Goal: Task Accomplishment & Management: Use online tool/utility

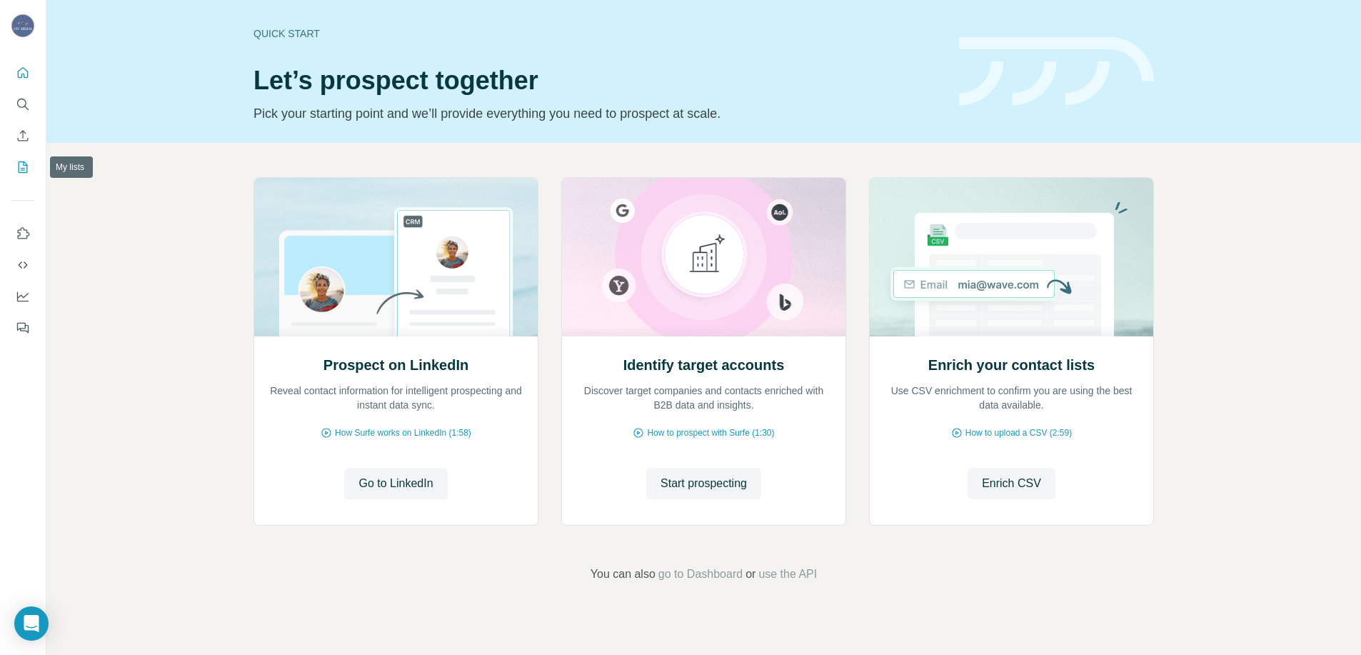
click at [24, 169] on icon "My lists" at bounding box center [24, 165] width 7 height 9
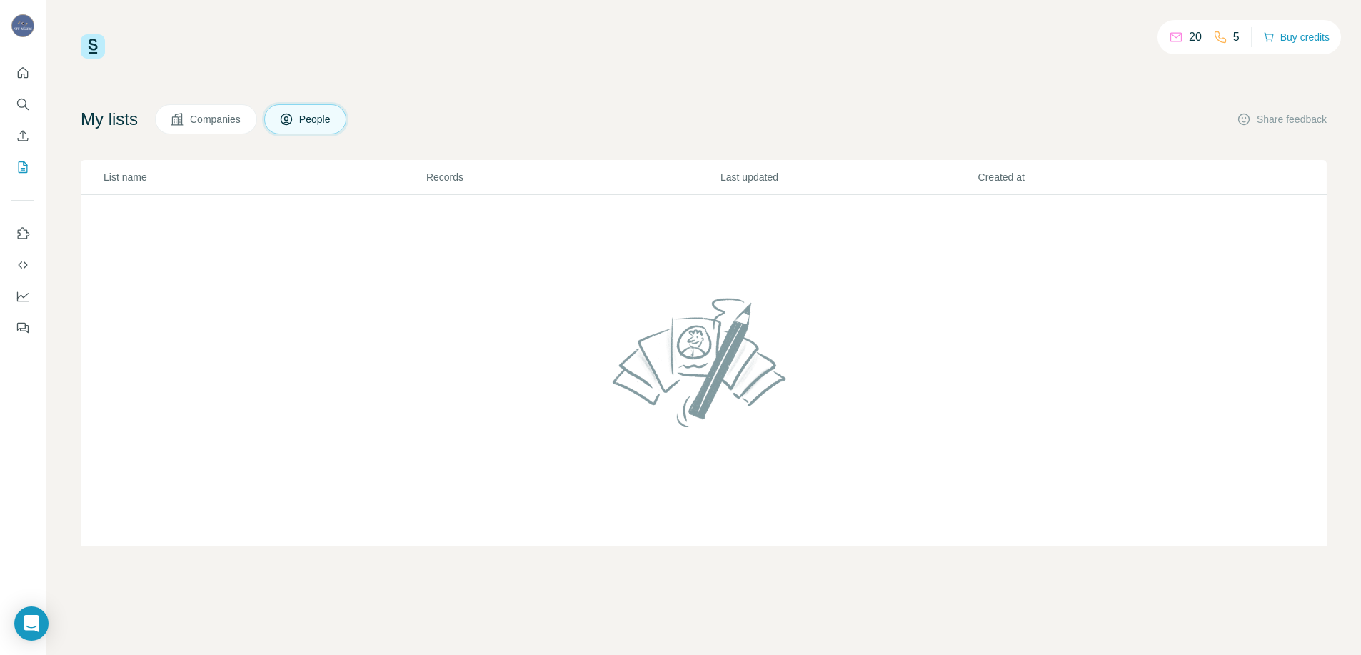
click at [190, 126] on button "Companies" at bounding box center [206, 119] width 102 height 30
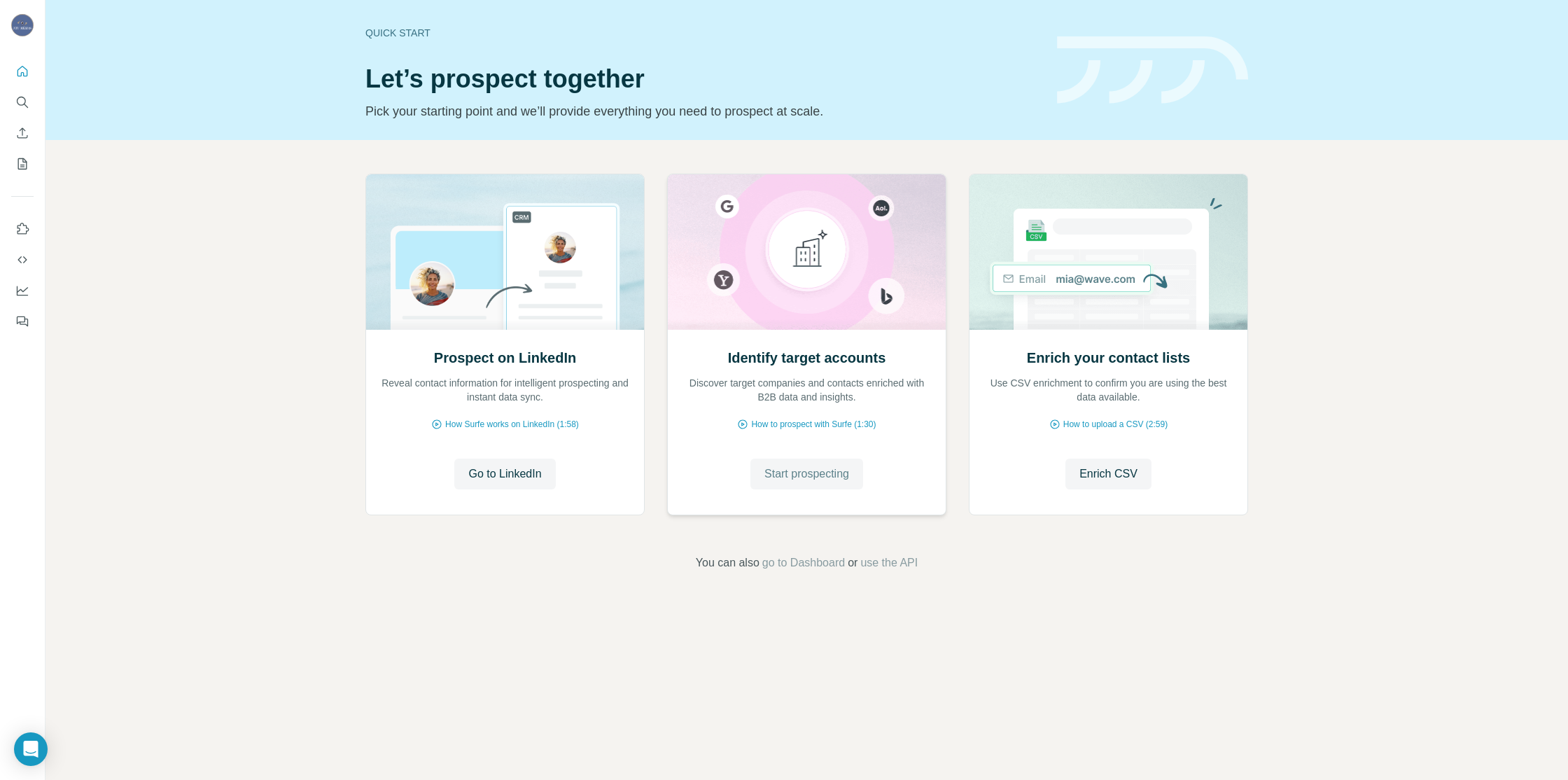
click at [820, 484] on button "Start prospecting" at bounding box center [806, 474] width 113 height 30
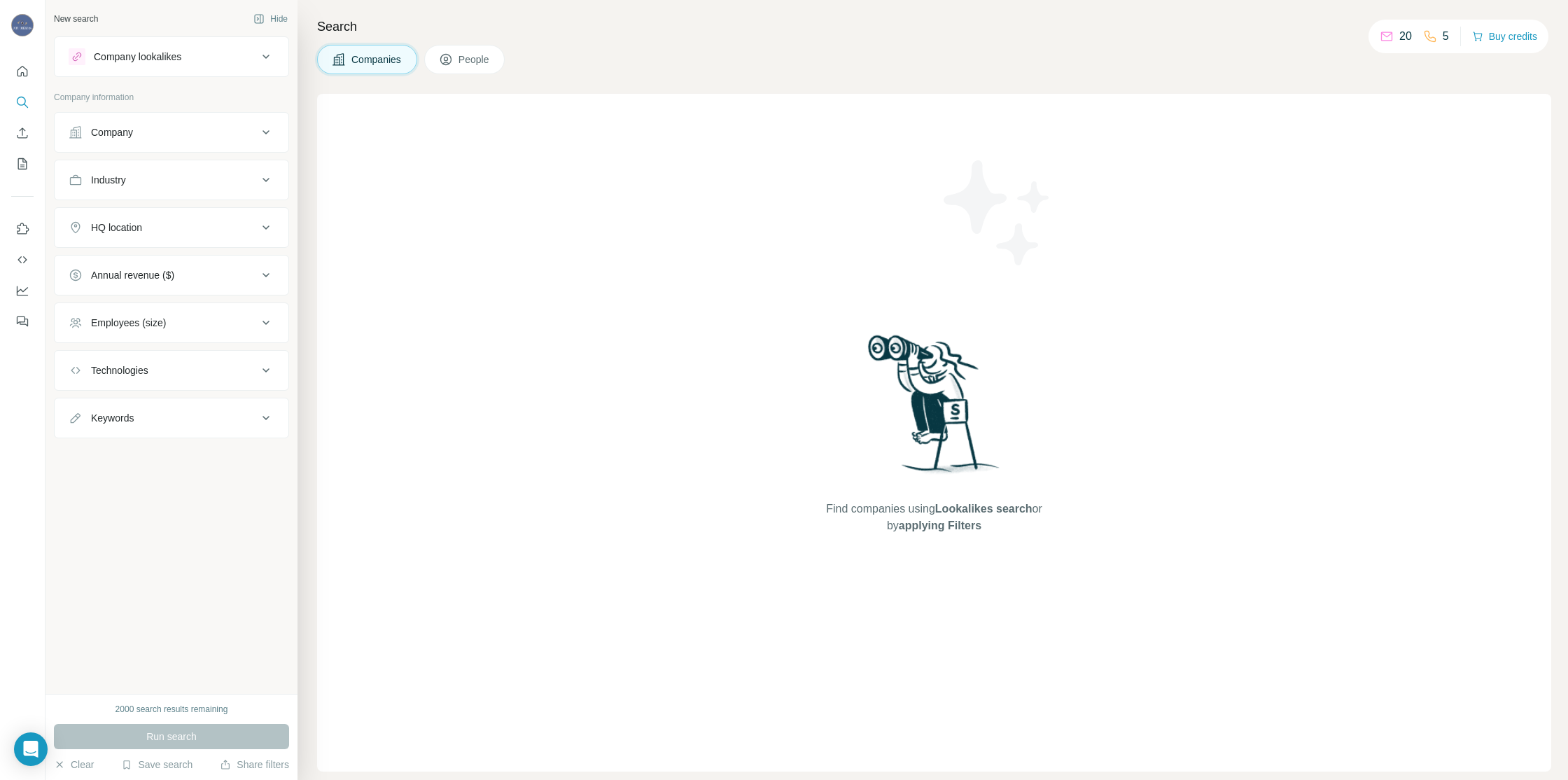
click at [694, 211] on div "Find companies using Lookalikes search or by applying Filters" at bounding box center [934, 433] width 1235 height 678
click at [243, 54] on div "Company lookalikes" at bounding box center [163, 56] width 189 height 17
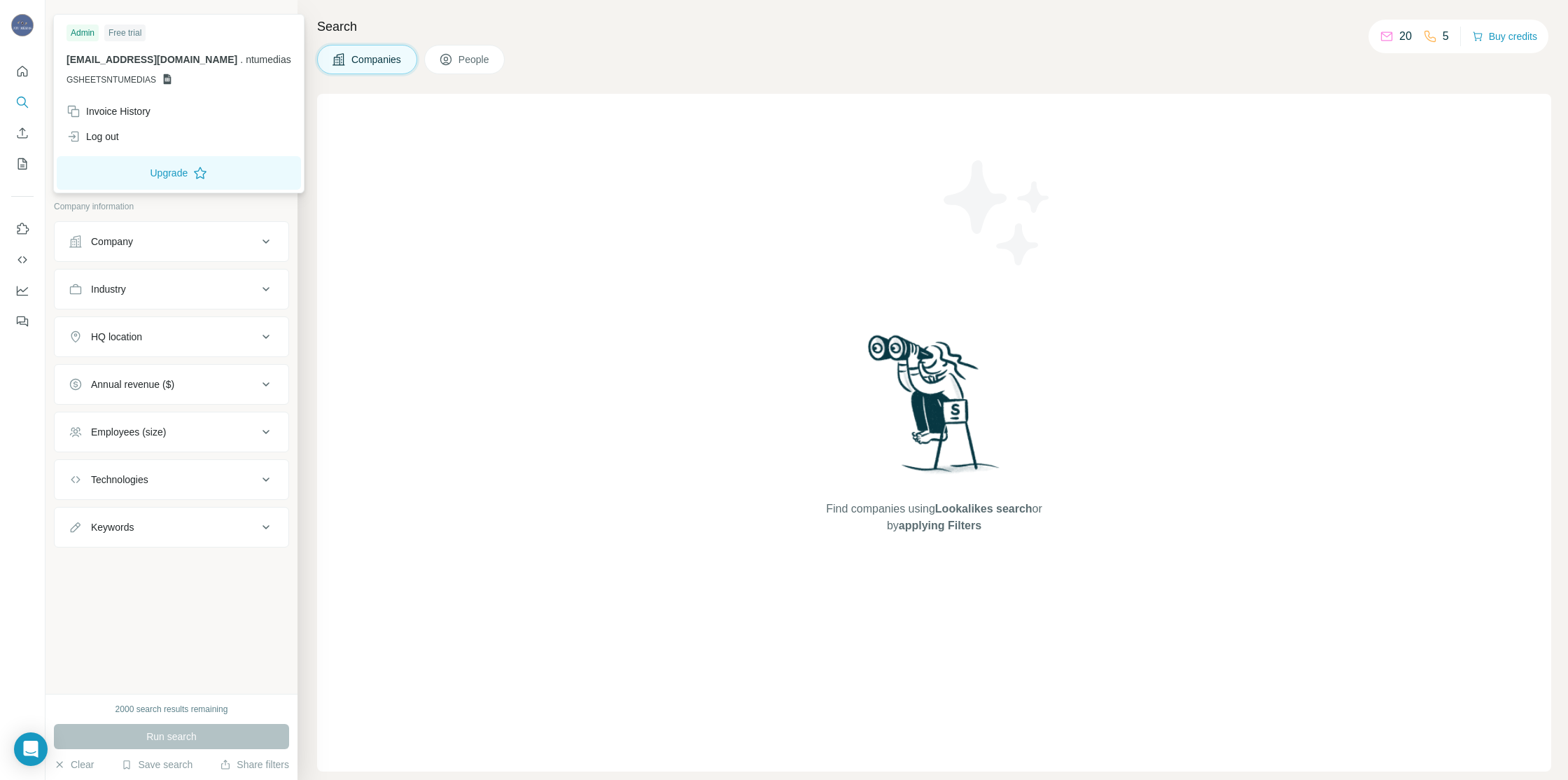
click at [21, 20] on img at bounding box center [22, 25] width 23 height 23
click at [446, 109] on div "Find companies using Lookalikes search or by applying Filters" at bounding box center [934, 433] width 1235 height 678
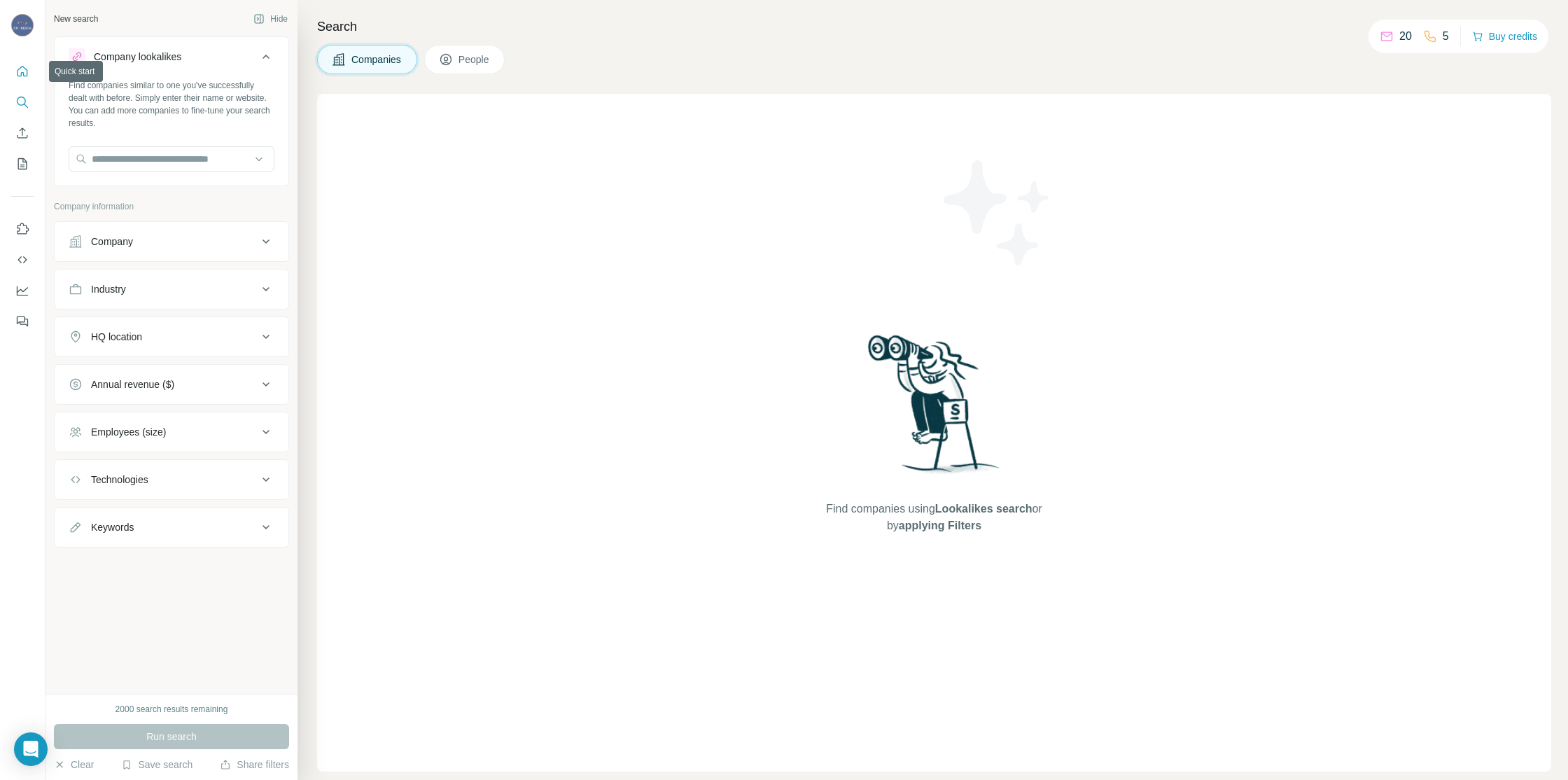
click at [21, 68] on icon "Quick start" at bounding box center [23, 71] width 11 height 11
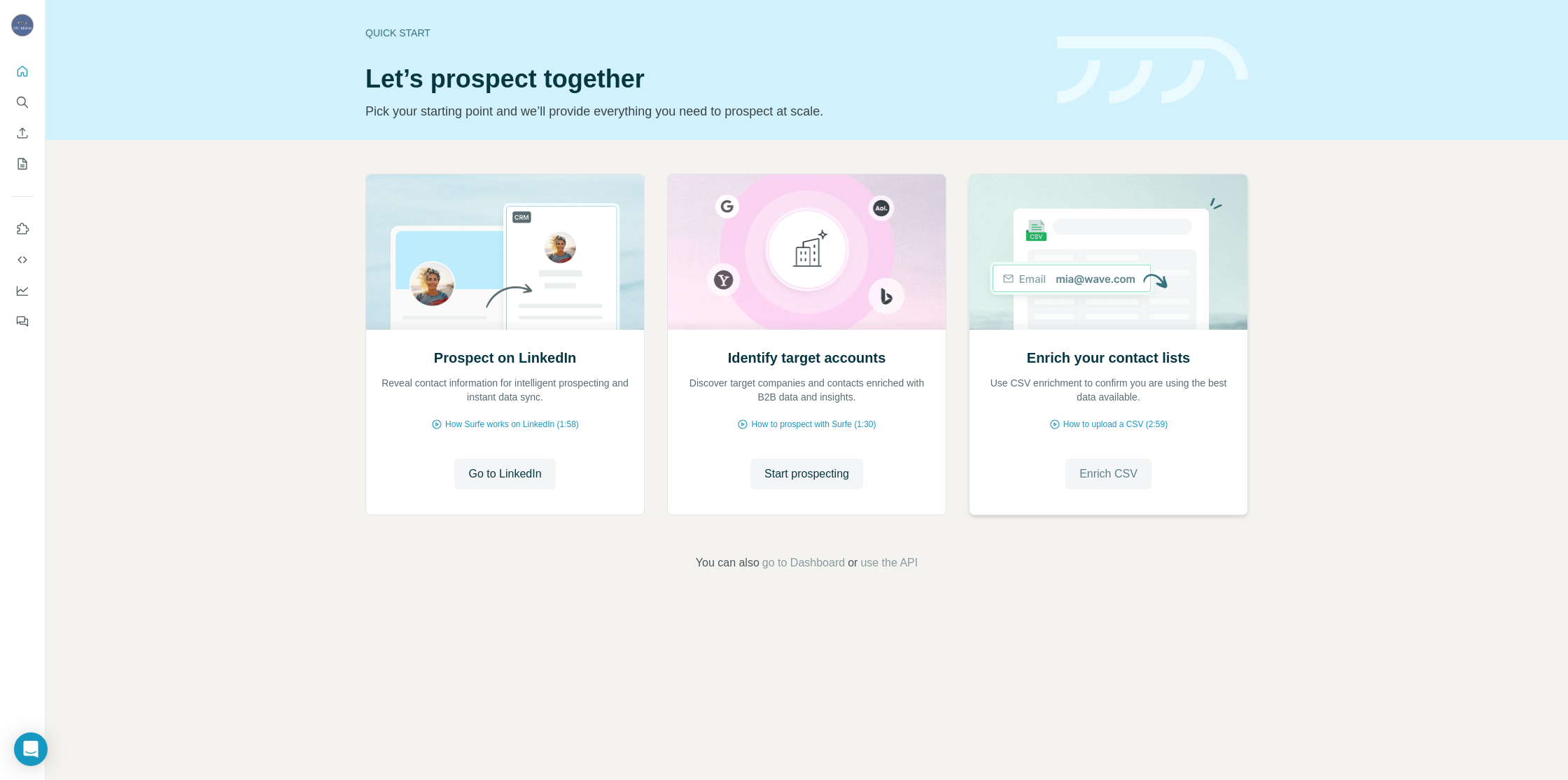
click at [1109, 476] on span "Enrich CSV" at bounding box center [1108, 474] width 58 height 17
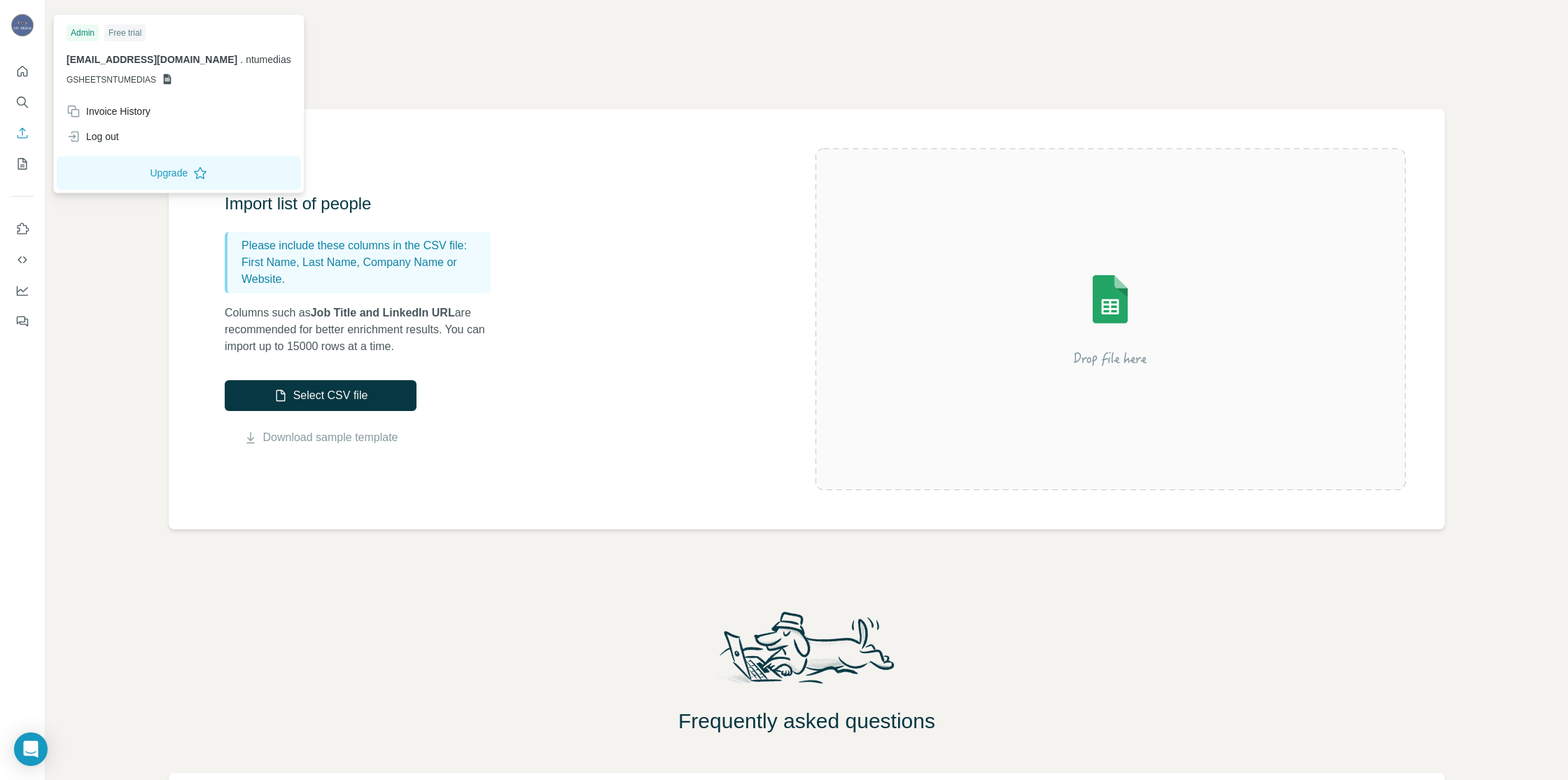
click at [28, 28] on img at bounding box center [22, 25] width 23 height 23
click at [332, 394] on button "Select CSV file" at bounding box center [321, 395] width 192 height 30
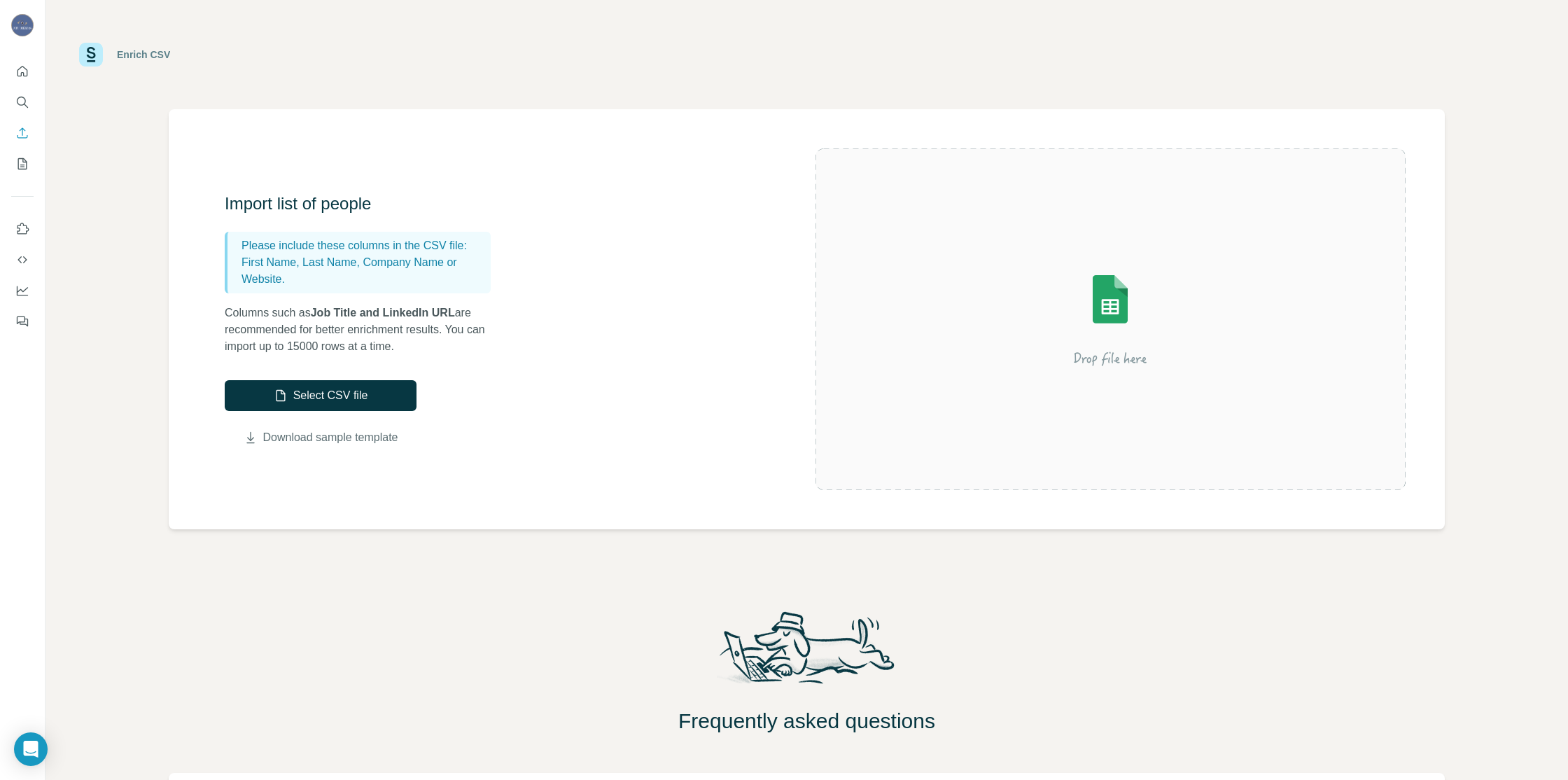
click at [311, 435] on link "Download sample template" at bounding box center [330, 438] width 135 height 17
click at [1152, 293] on img at bounding box center [1110, 319] width 252 height 168
click at [245, 184] on div "Import list of people Please include these columns in the CSV file: First Name,…" at bounding box center [807, 319] width 1277 height 420
drag, startPoint x: 216, startPoint y: 201, endPoint x: 312, endPoint y: 201, distance: 96.0
click at [305, 202] on div "Import list of people Please include these columns in the CSV file: First Name,…" at bounding box center [807, 319] width 1277 height 420
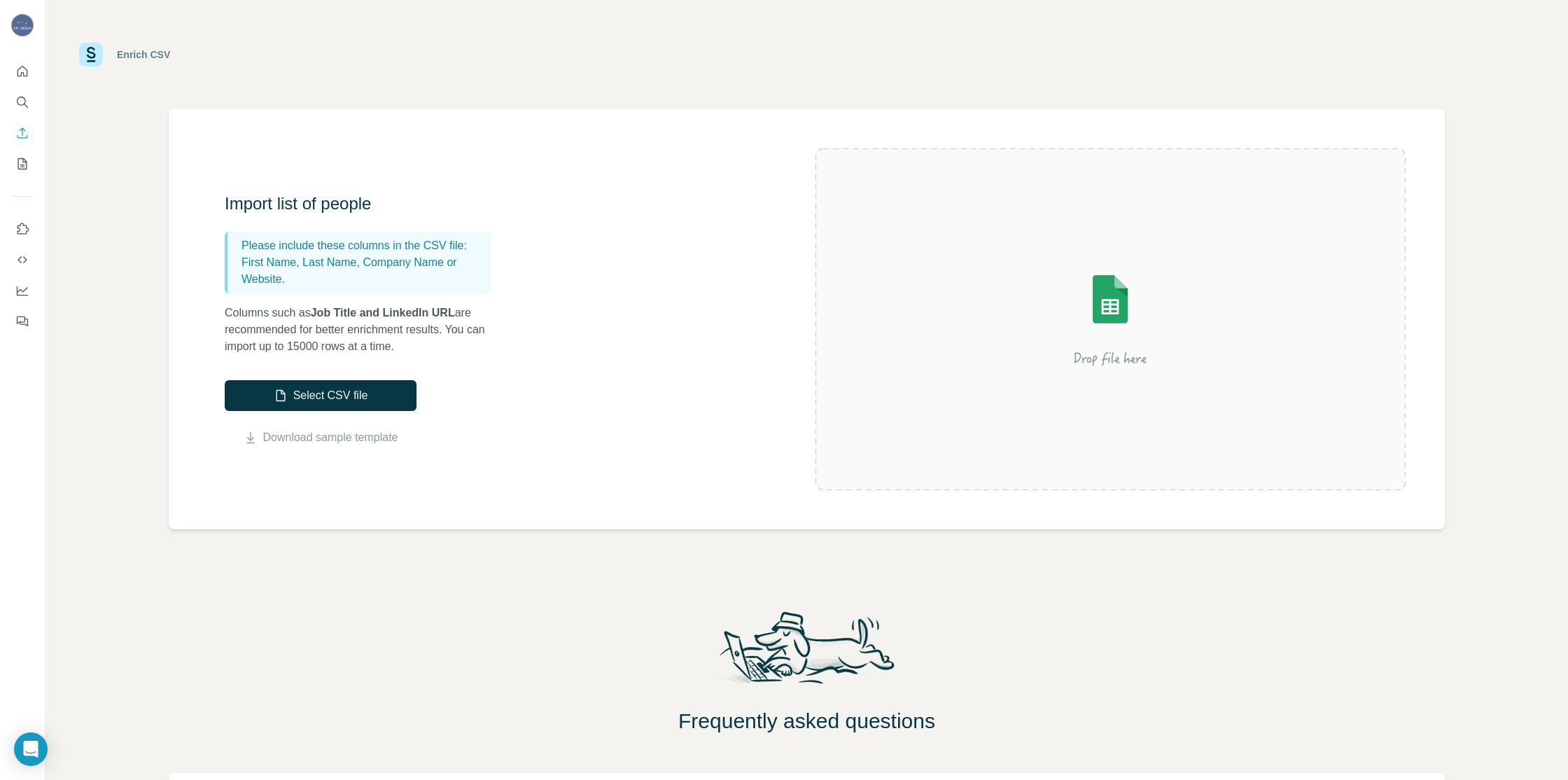
click at [419, 200] on h3 "Import list of people" at bounding box center [365, 203] width 280 height 23
click at [21, 77] on icon "Quick start" at bounding box center [23, 71] width 11 height 11
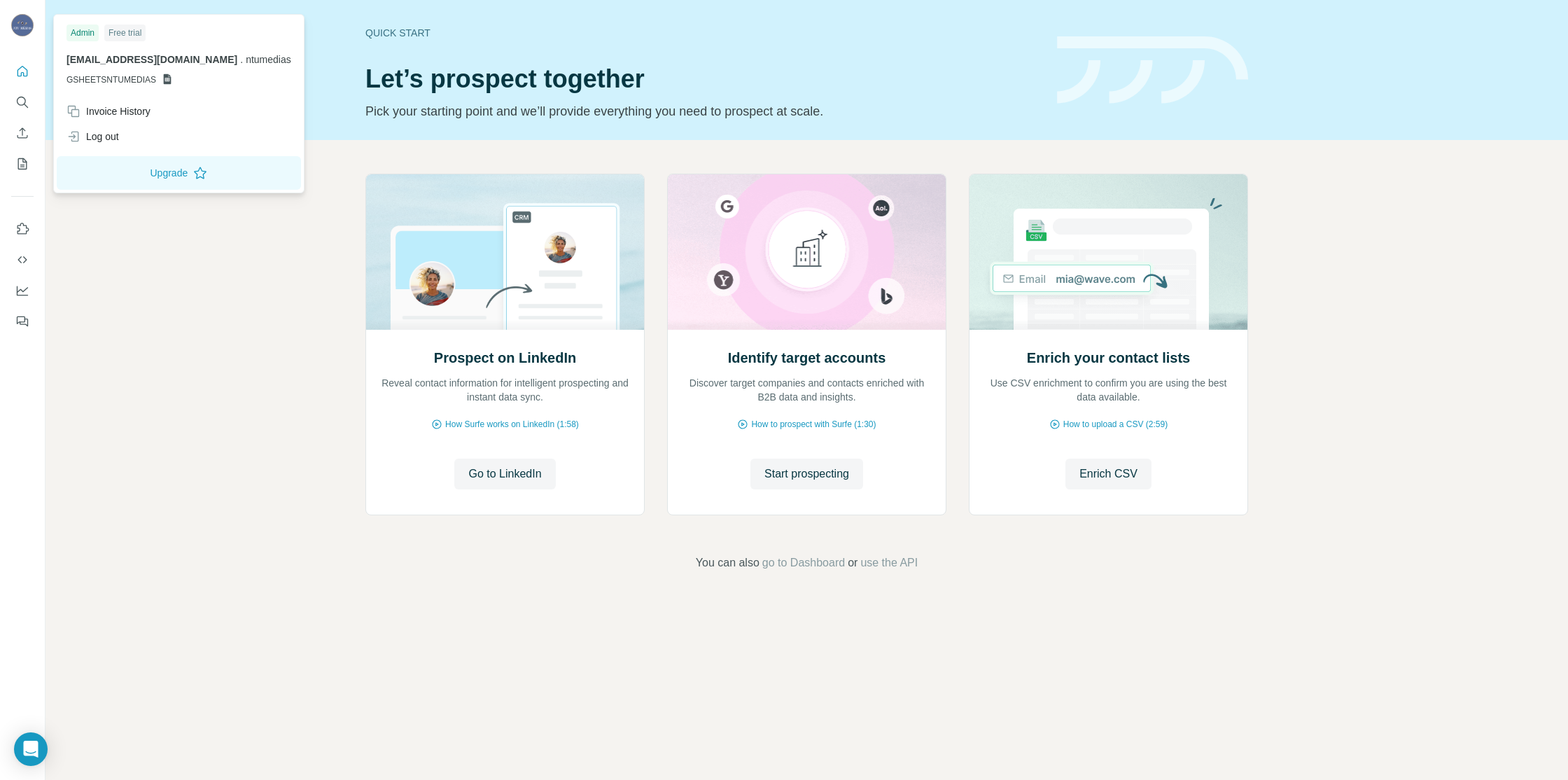
click at [25, 32] on img at bounding box center [22, 25] width 23 height 23
drag, startPoint x: 182, startPoint y: 268, endPoint x: 209, endPoint y: 194, distance: 78.8
click at [182, 268] on div "Prospect on LinkedIn Reveal contact information for intelligent prospecting and…" at bounding box center [806, 373] width 1523 height 465
